Goal: Navigation & Orientation: Find specific page/section

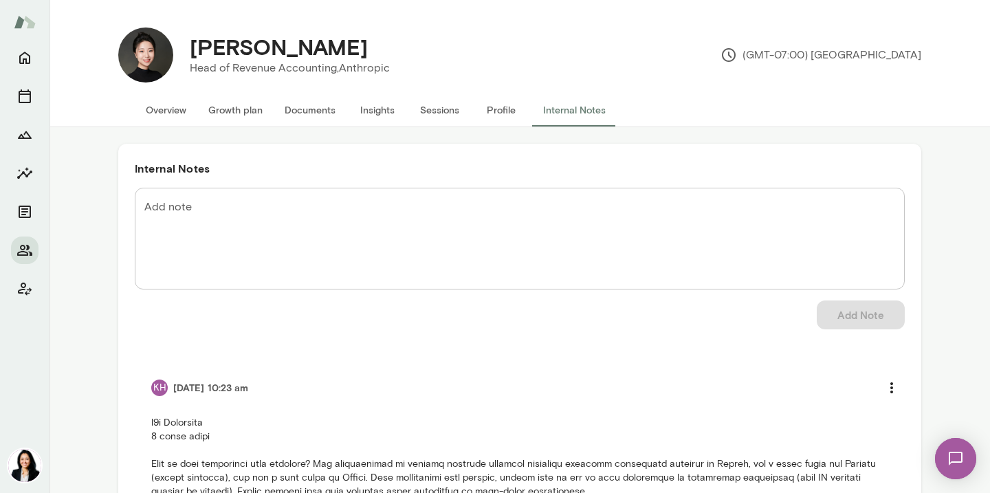
scroll to position [300, 0]
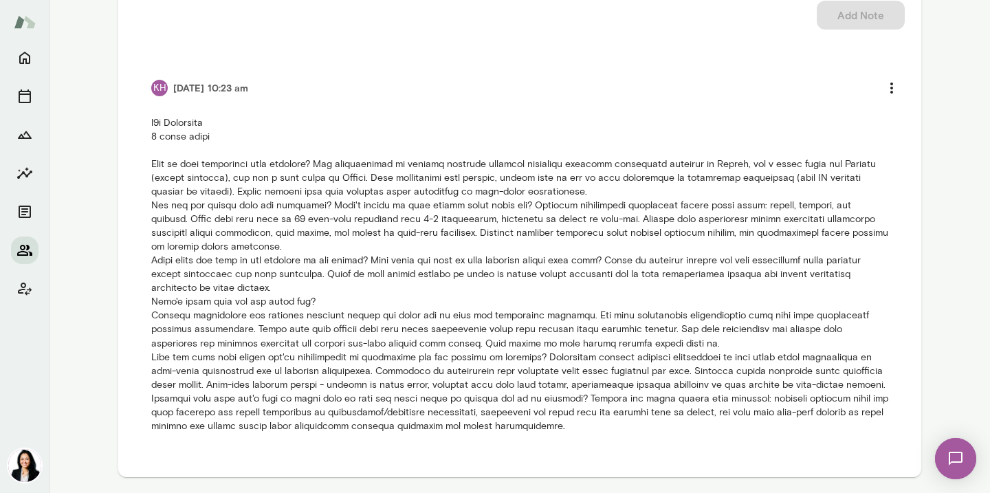
click at [27, 248] on icon "Members" at bounding box center [24, 250] width 15 height 11
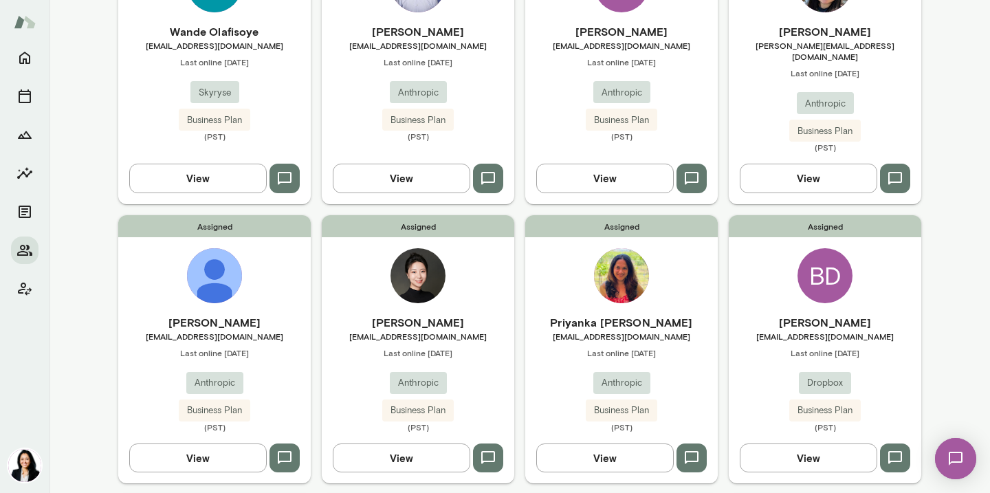
scroll to position [263, 0]
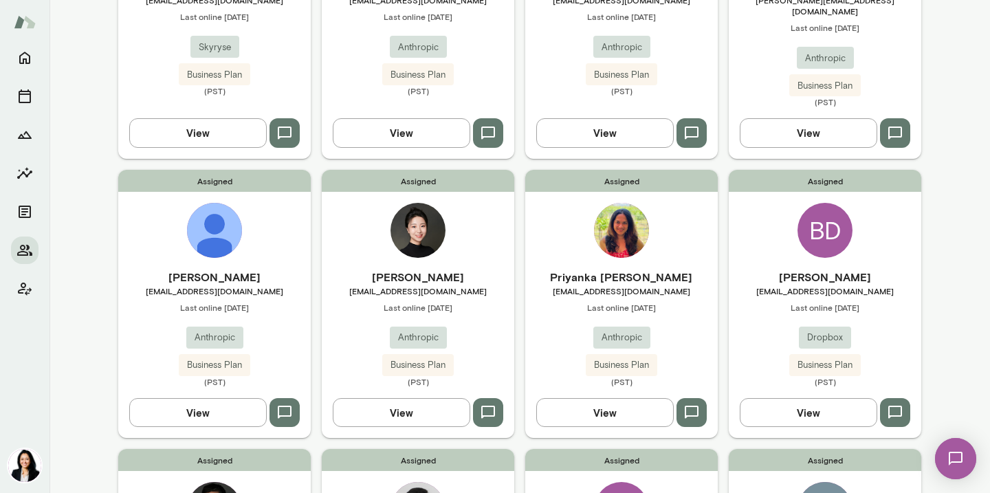
click at [629, 254] on div "Assigned Priyanka [PERSON_NAME] [EMAIL_ADDRESS][DOMAIN_NAME] Last online [DATE]…" at bounding box center [621, 304] width 193 height 268
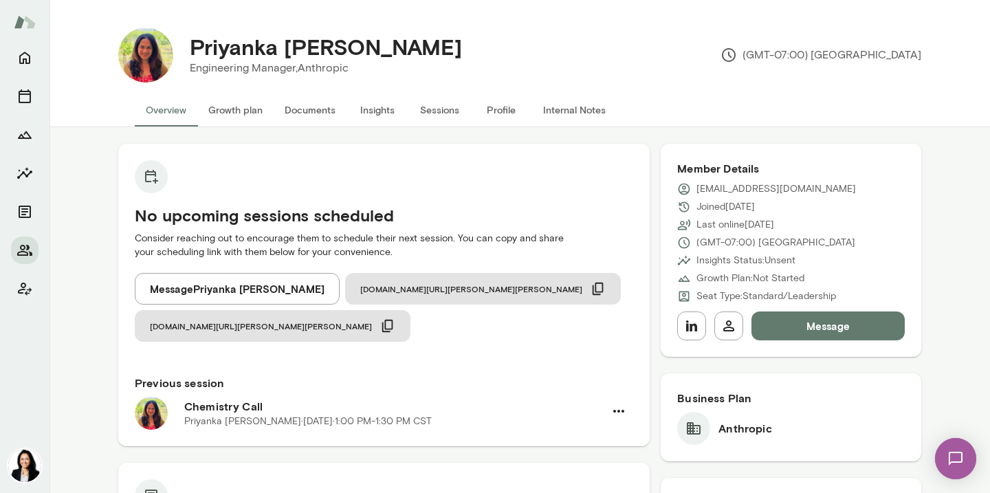
click at [833, 337] on button "Message" at bounding box center [828, 325] width 153 height 29
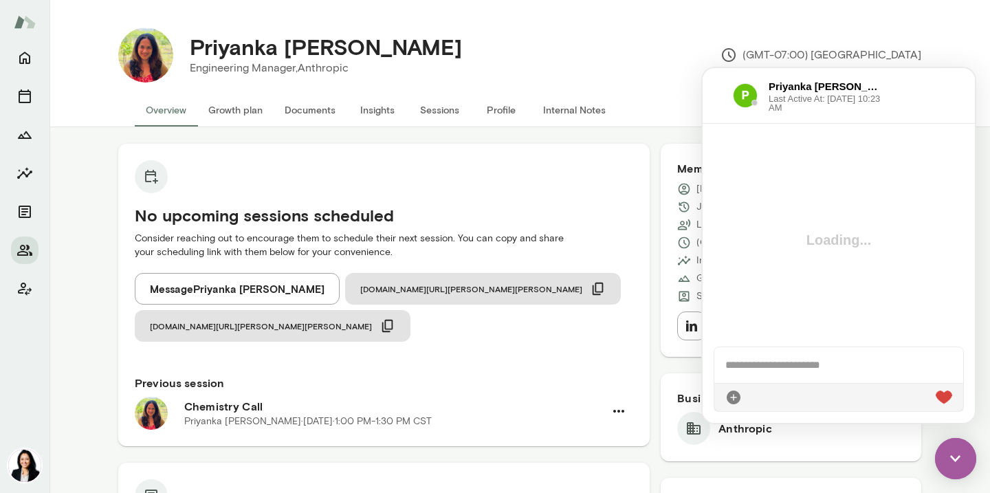
scroll to position [583, 0]
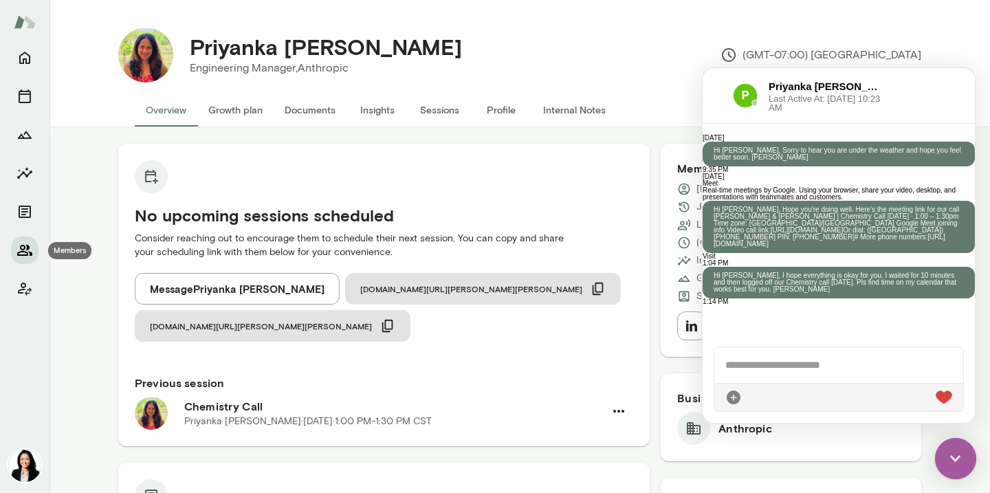
click at [21, 246] on icon "Members" at bounding box center [24, 250] width 15 height 11
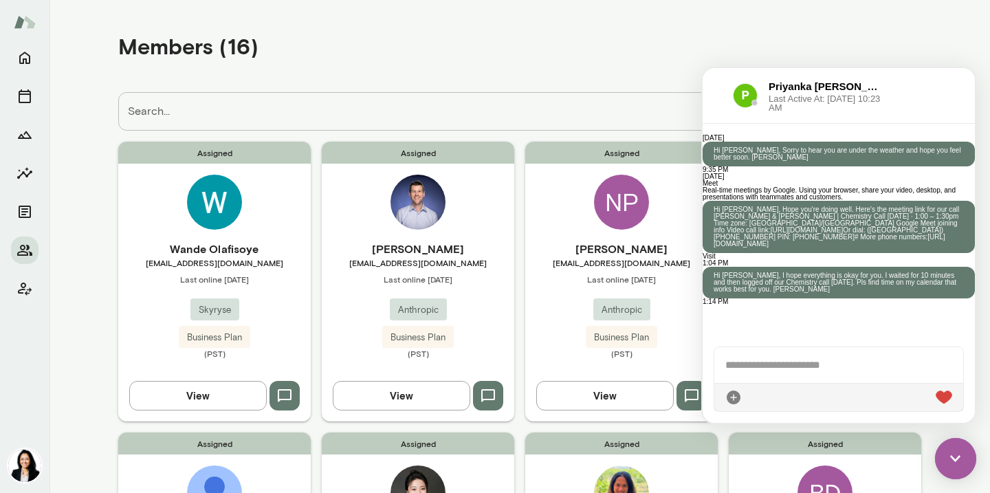
click at [952, 462] on img at bounding box center [955, 458] width 41 height 41
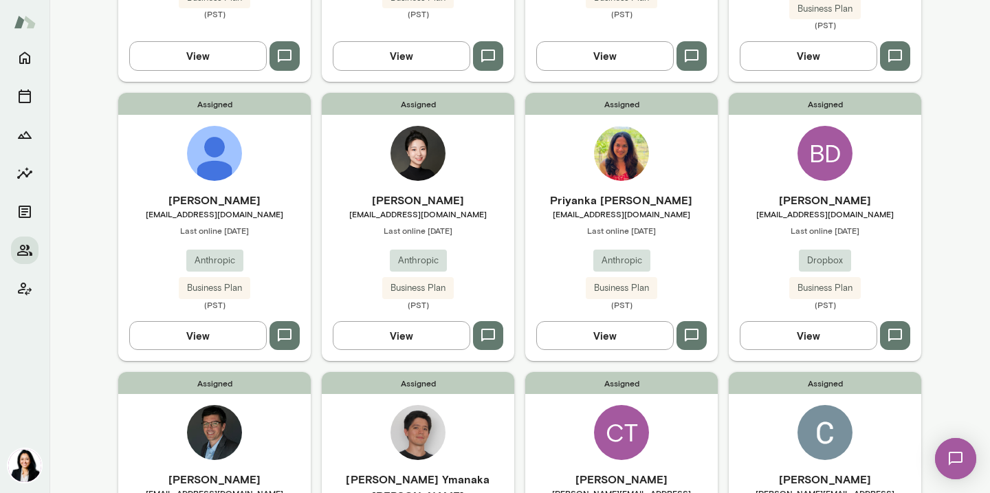
scroll to position [357, 0]
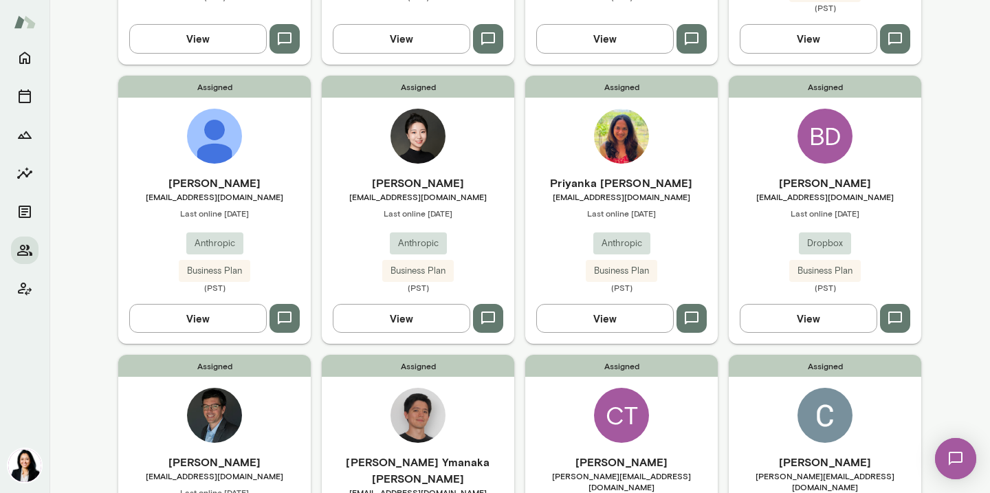
click at [831, 195] on div "Busra Demirci [EMAIL_ADDRESS][DOMAIN_NAME] Last online [DATE] Dropbox Business …" at bounding box center [825, 234] width 193 height 118
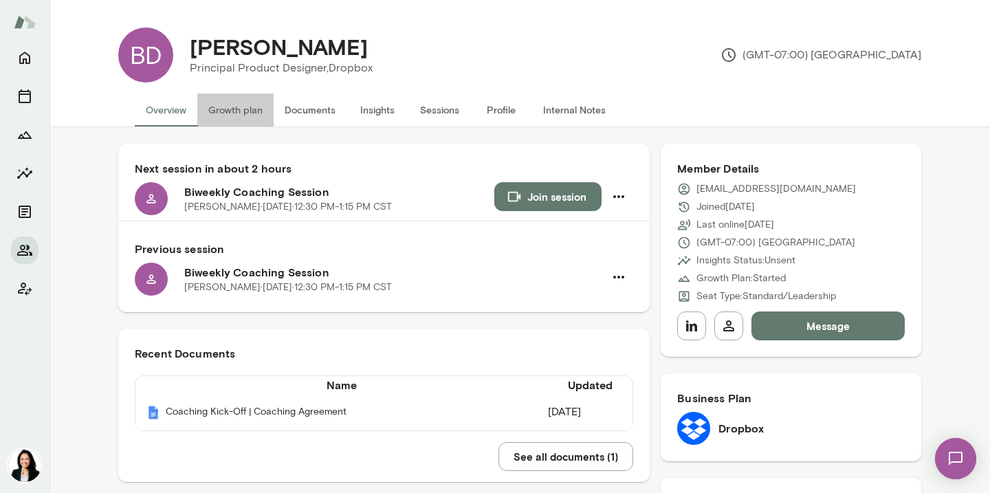
click at [234, 116] on button "Growth plan" at bounding box center [235, 110] width 76 height 33
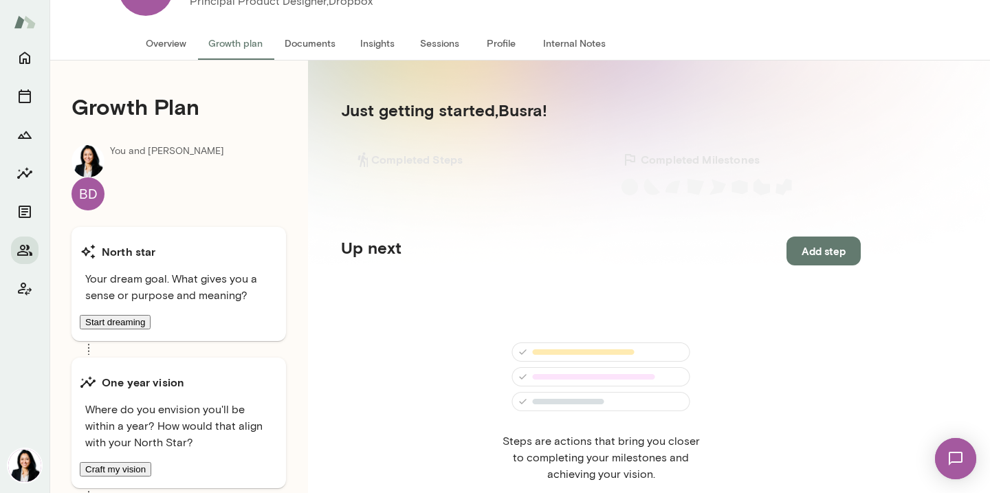
scroll to position [52, 0]
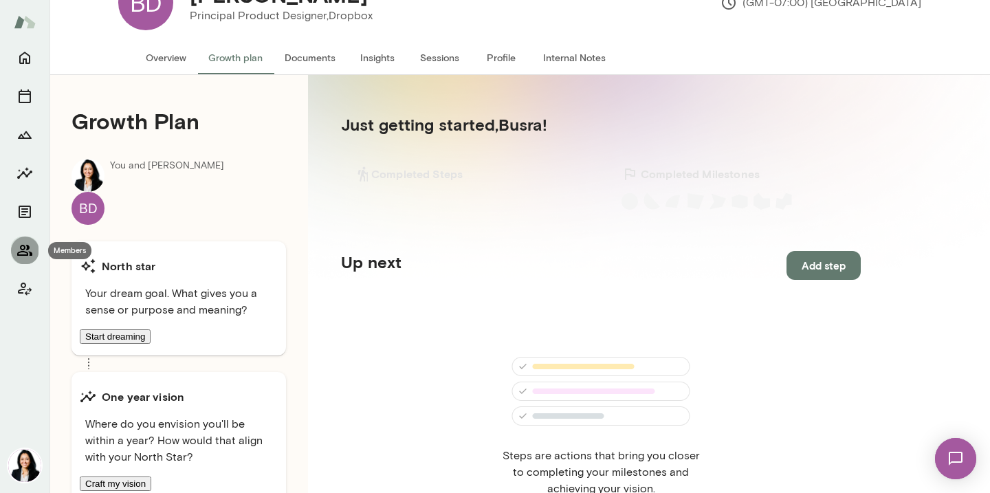
click at [24, 253] on icon "Members" at bounding box center [25, 250] width 17 height 17
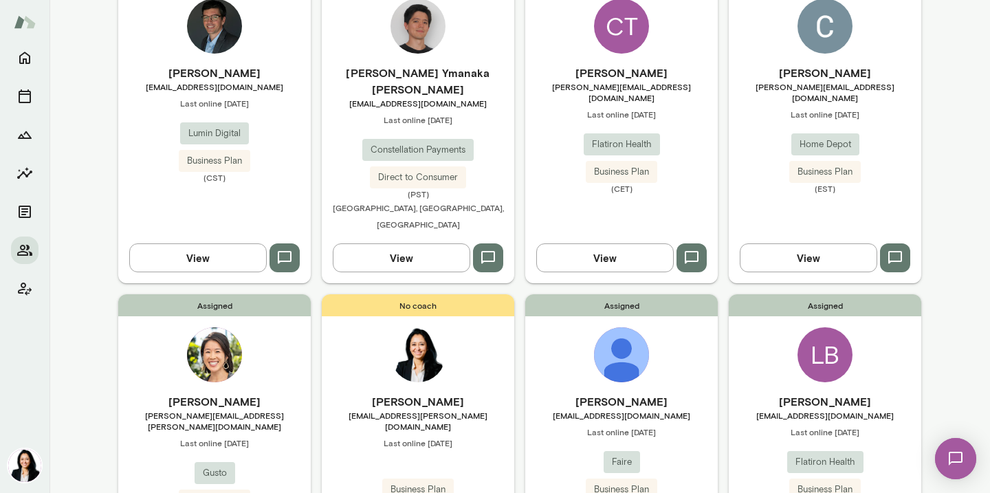
scroll to position [758, 0]
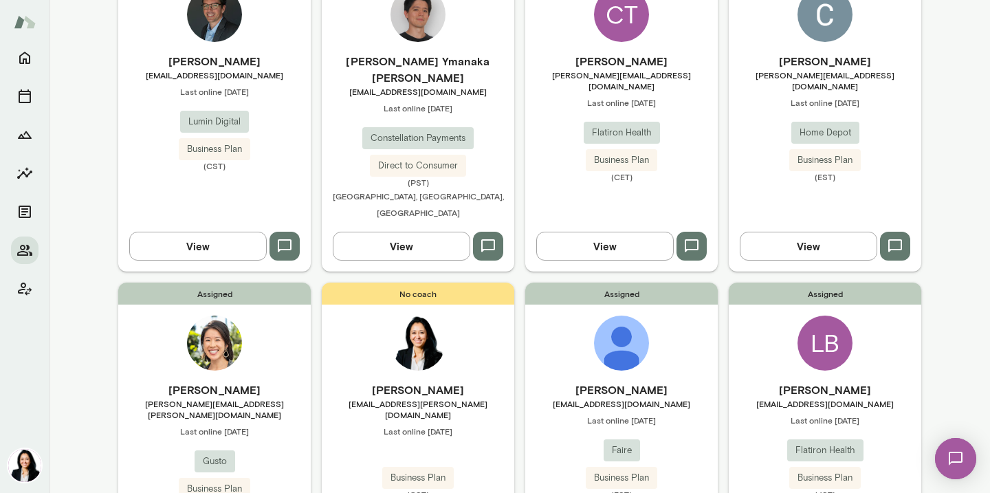
click at [217, 426] on span "Last online [DATE]" at bounding box center [214, 431] width 193 height 11
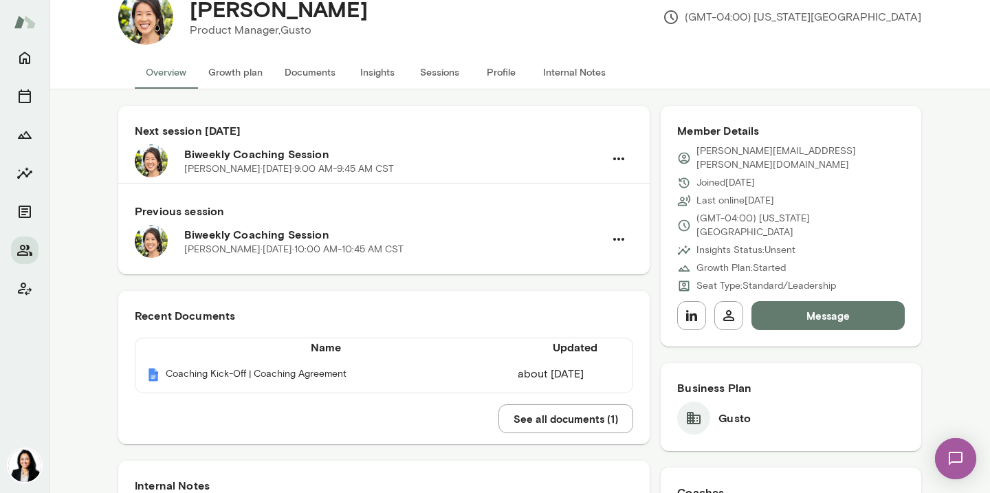
scroll to position [55, 0]
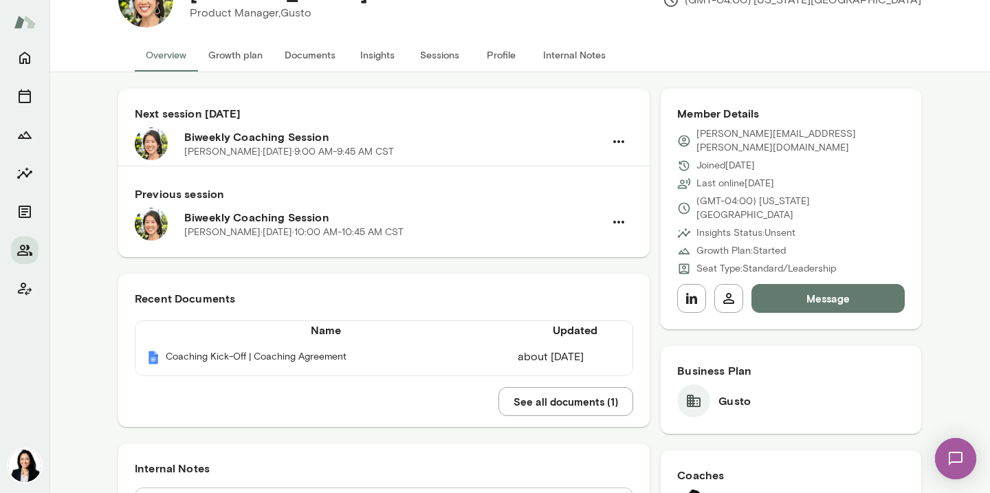
click at [826, 284] on button "Message" at bounding box center [828, 298] width 153 height 29
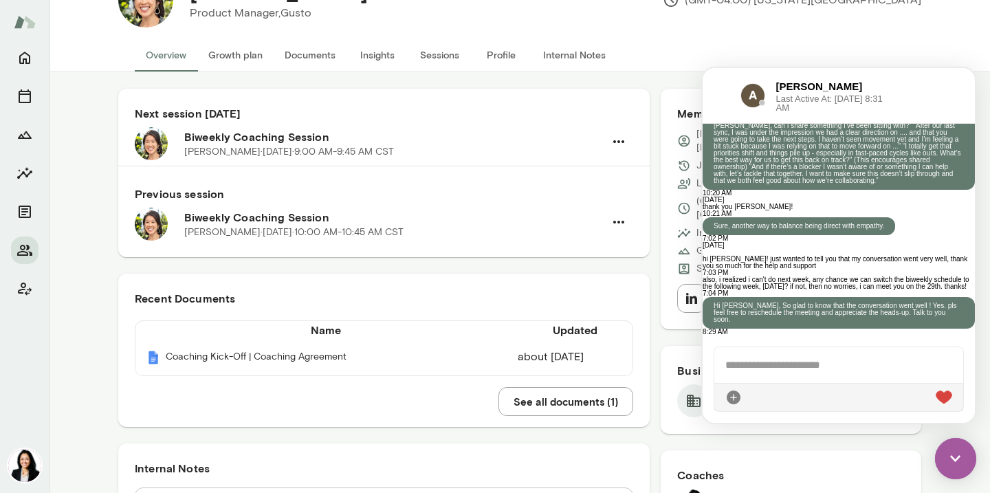
scroll to position [951, 0]
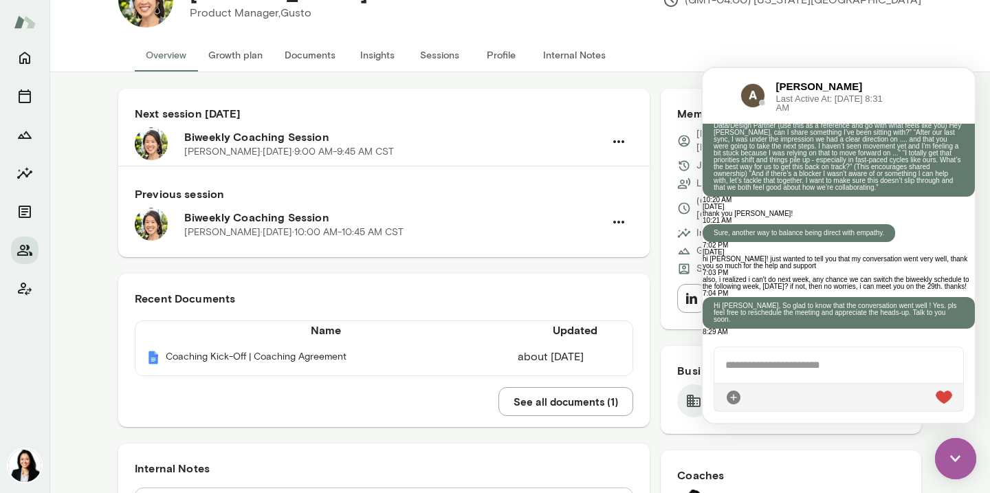
click at [956, 460] on img at bounding box center [955, 458] width 41 height 41
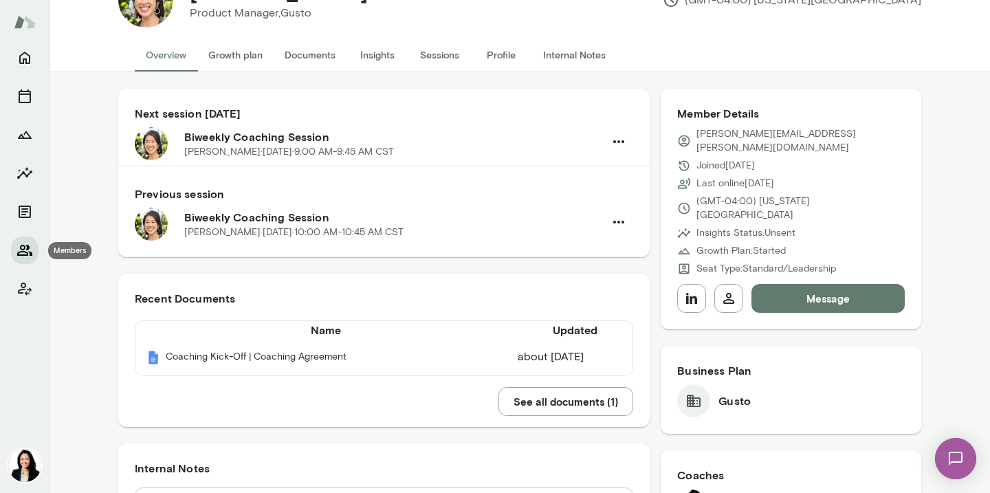
click at [21, 257] on icon "Members" at bounding box center [25, 250] width 17 height 17
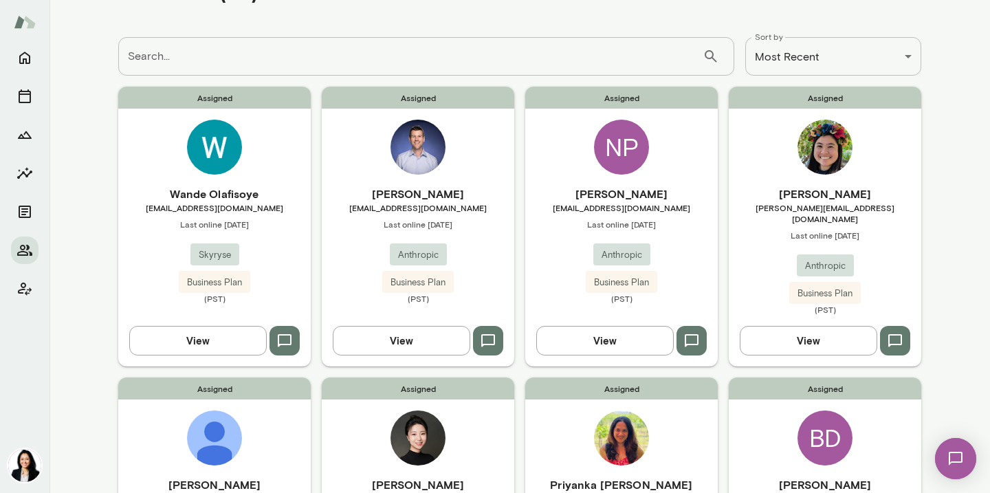
click at [413, 223] on span "Last online [DATE]" at bounding box center [418, 224] width 193 height 11
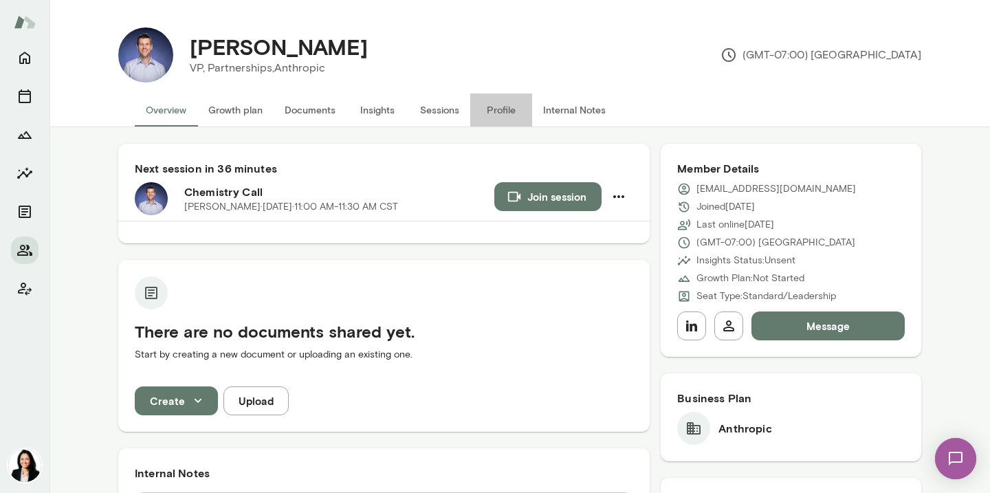
click at [516, 109] on button "Profile" at bounding box center [501, 110] width 62 height 33
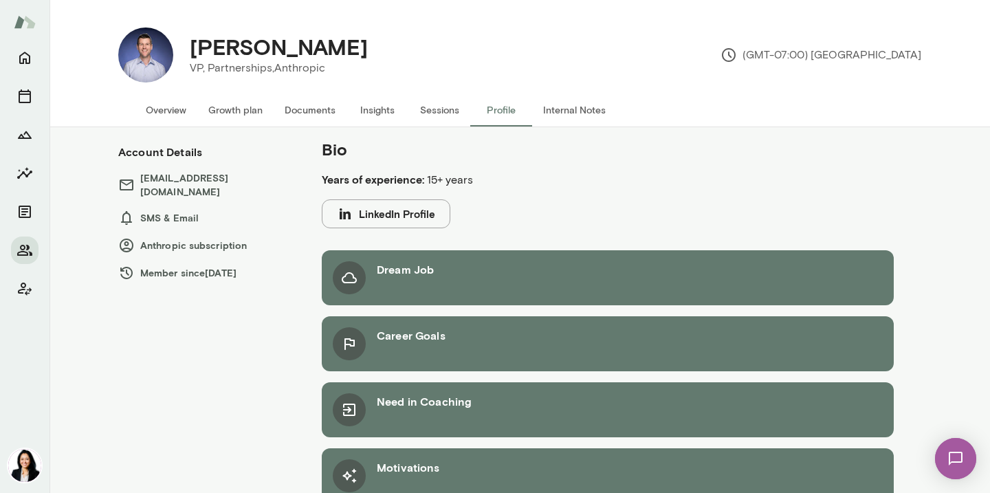
click at [371, 211] on button "LinkedIn Profile" at bounding box center [386, 213] width 129 height 29
click at [410, 208] on button "LinkedIn Profile" at bounding box center [386, 213] width 129 height 29
